Goal: Transaction & Acquisition: Purchase product/service

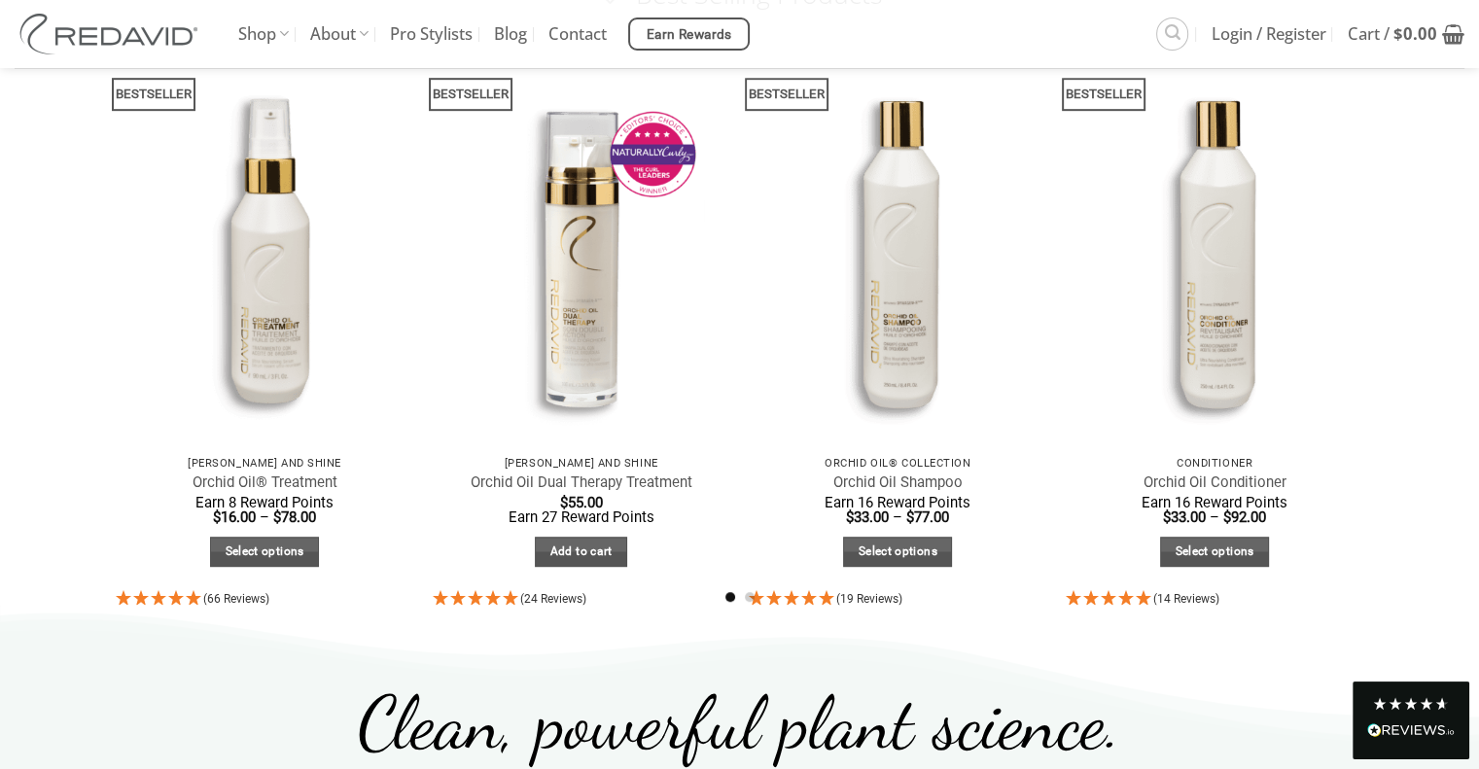
scroll to position [1070, 0]
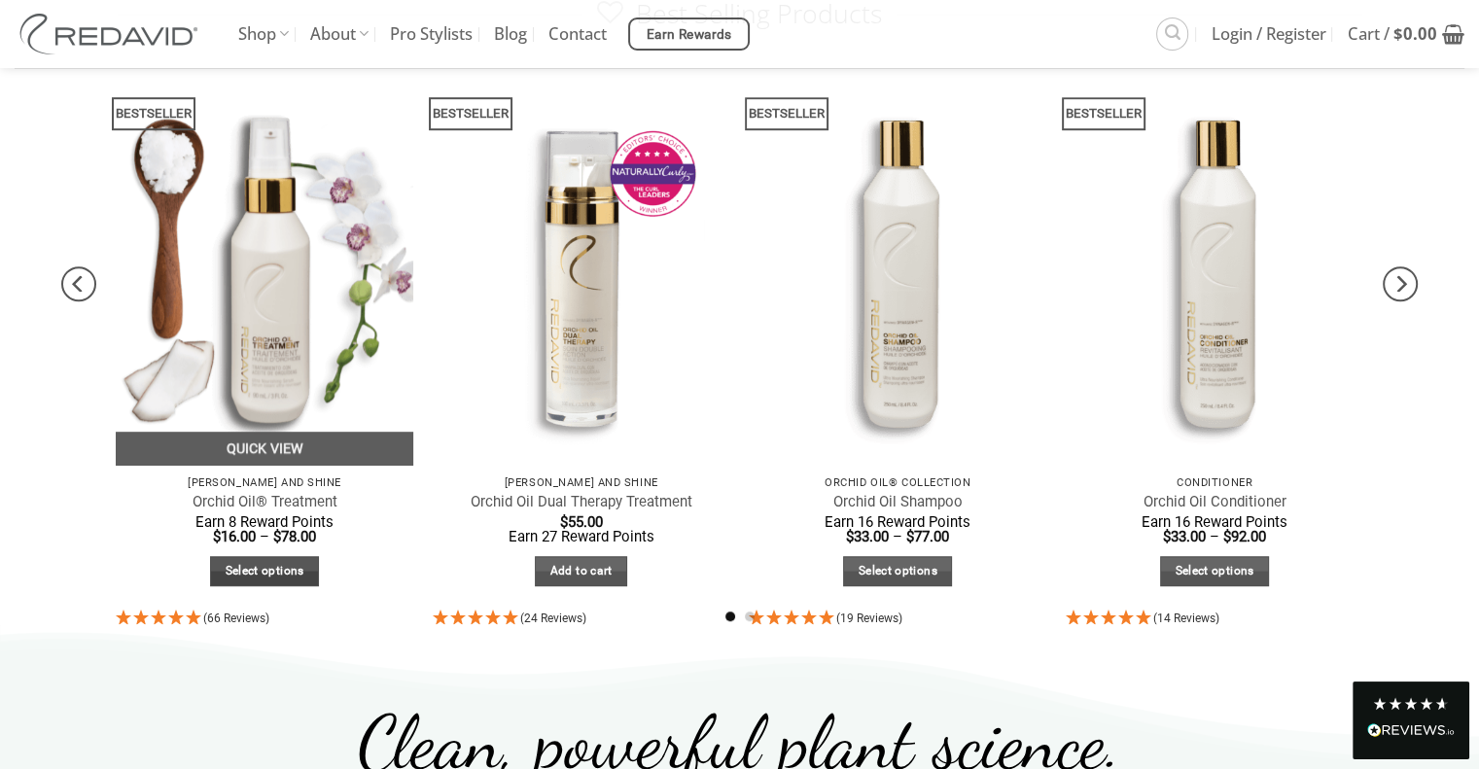
click at [248, 575] on link "Select options" at bounding box center [264, 571] width 109 height 30
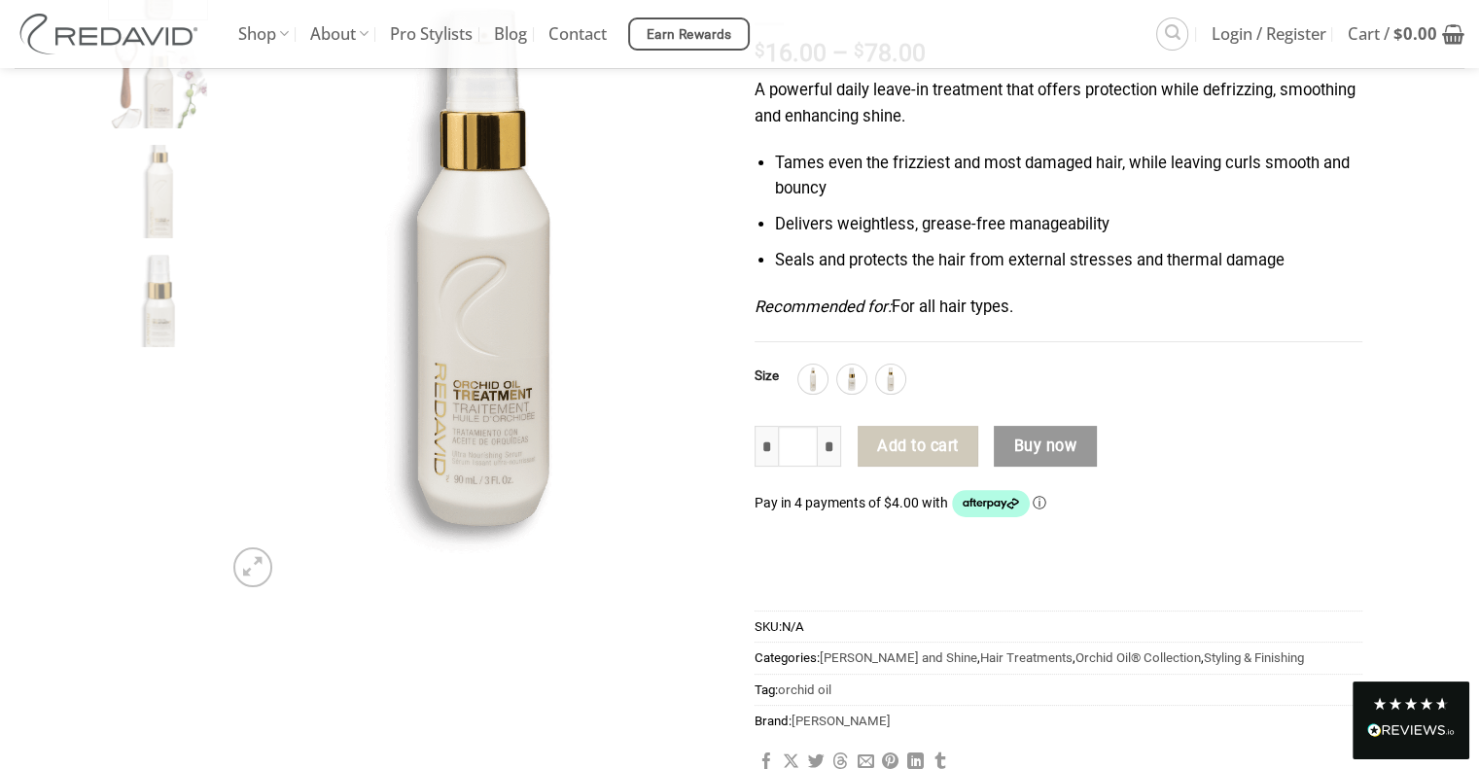
scroll to position [292, 0]
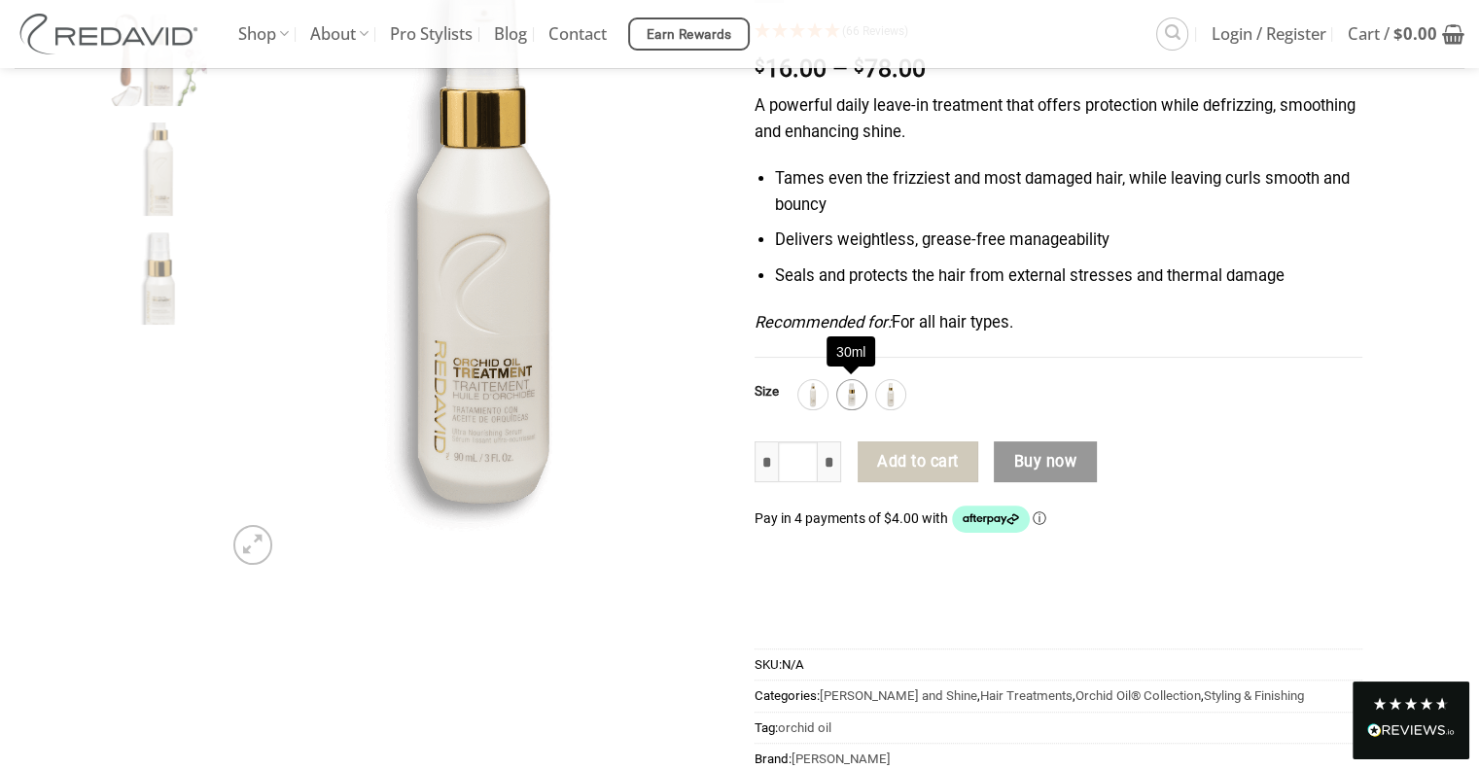
click at [844, 402] on img at bounding box center [851, 394] width 25 height 25
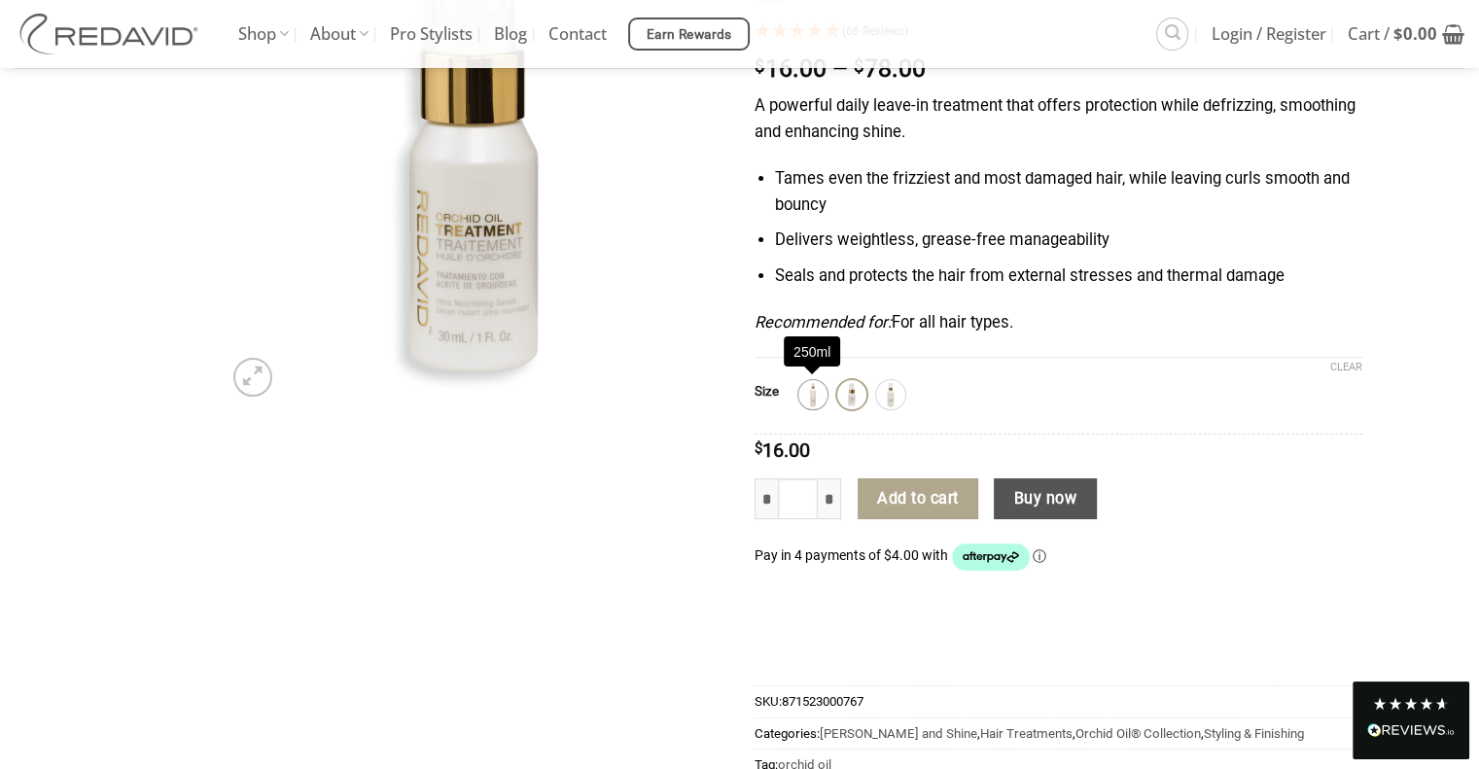
click at [813, 395] on img at bounding box center [812, 394] width 25 height 25
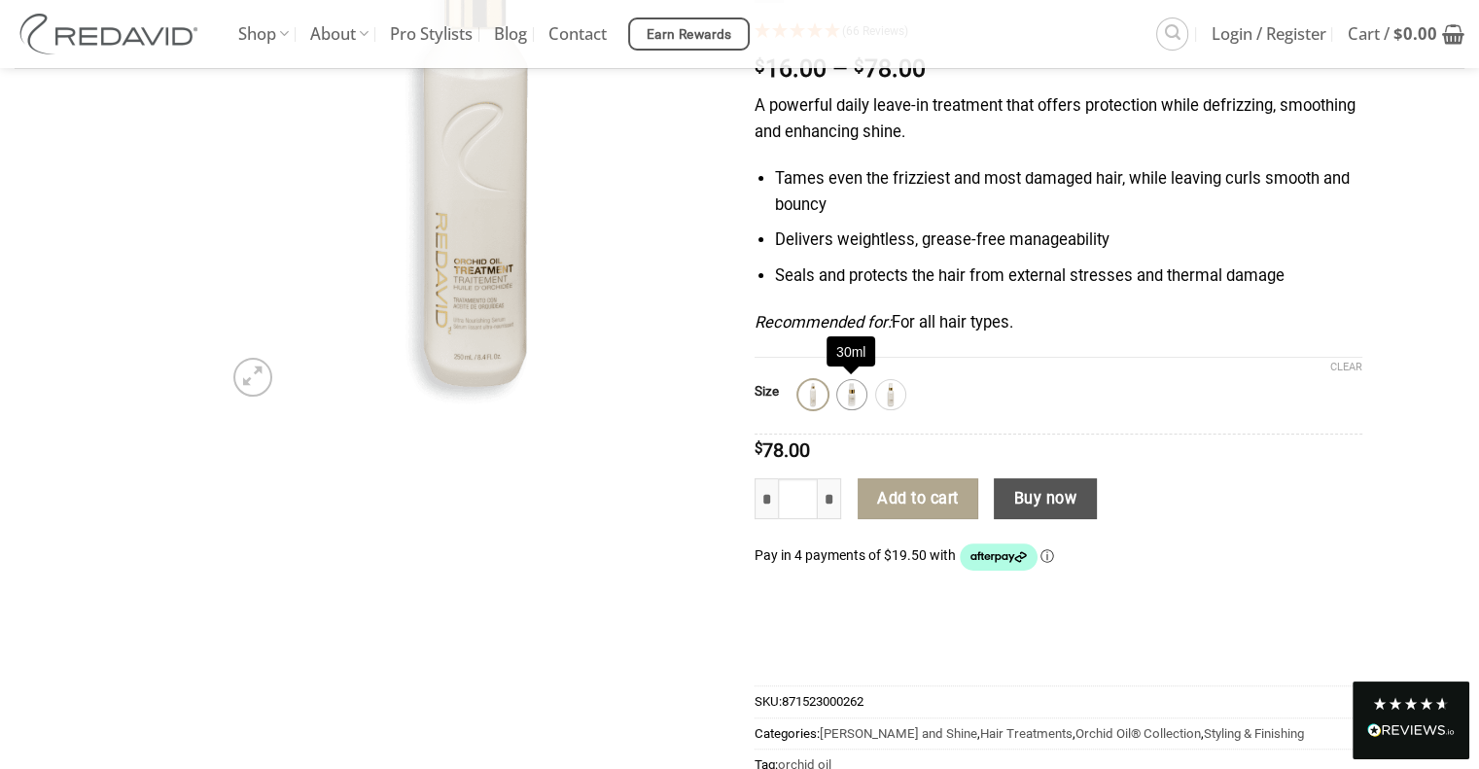
click at [851, 395] on img at bounding box center [851, 394] width 25 height 25
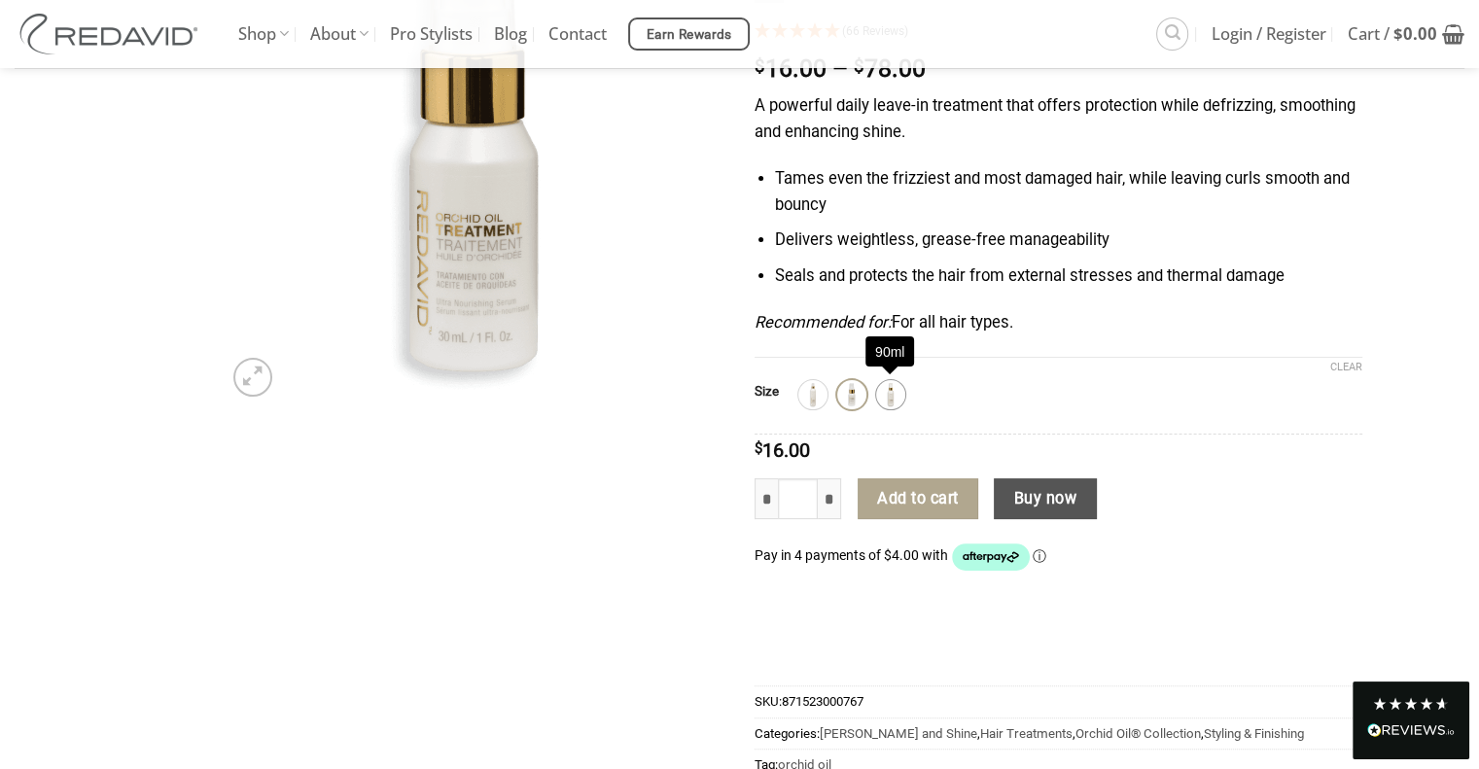
click at [885, 392] on img at bounding box center [890, 394] width 25 height 25
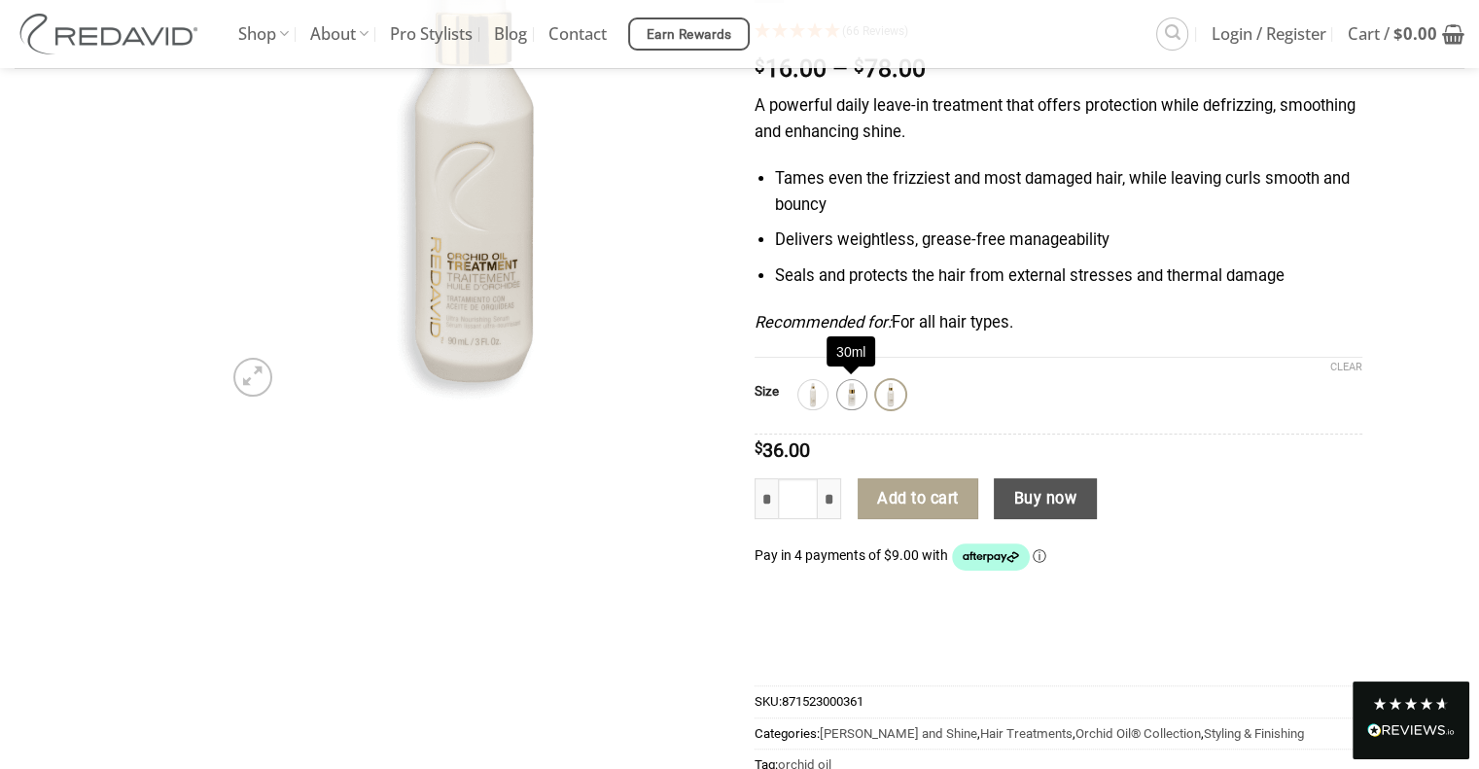
click at [851, 393] on img at bounding box center [851, 394] width 25 height 25
